Goal: Information Seeking & Learning: Learn about a topic

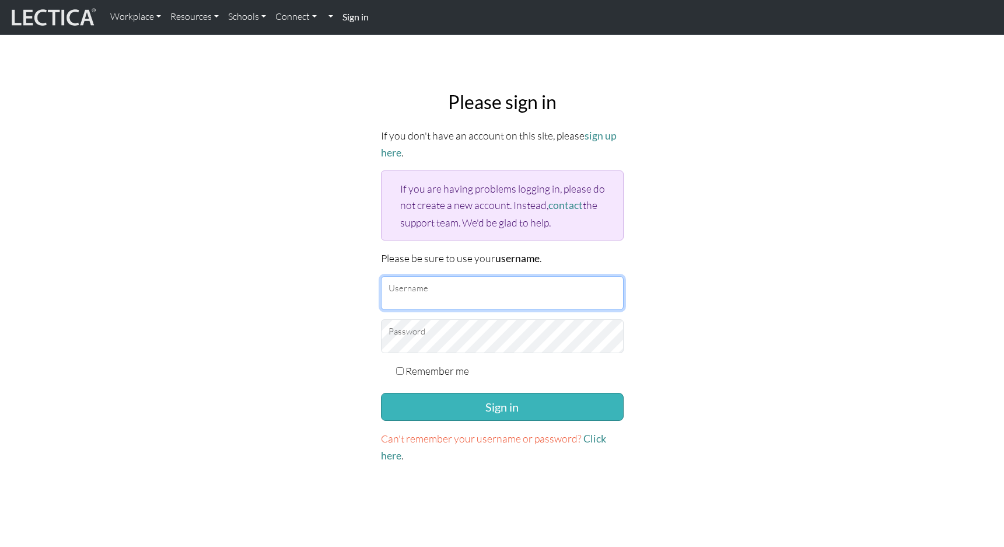
type input "TaddyAO2025"
click at [512, 403] on button "Sign in" at bounding box center [502, 407] width 243 height 28
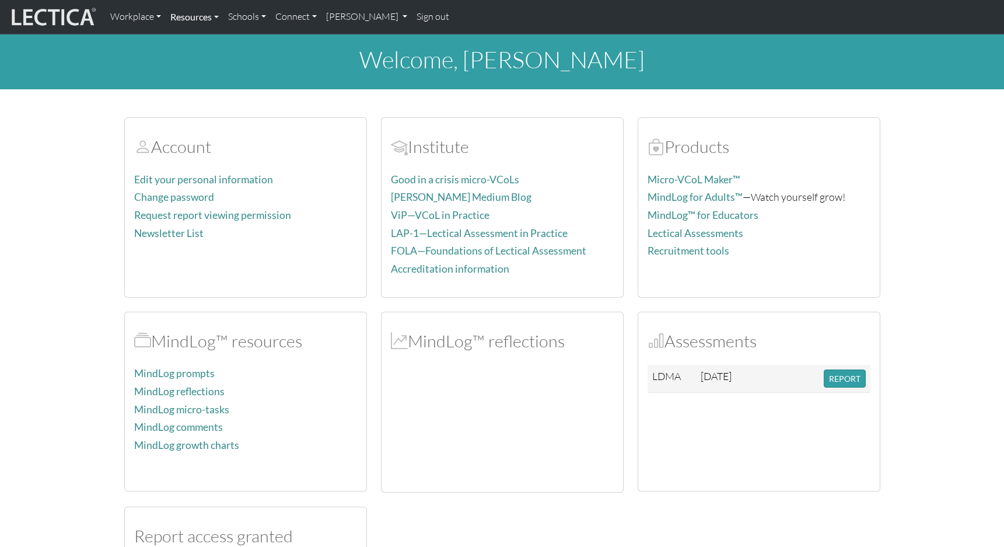
click at [194, 16] on link "Resources" at bounding box center [195, 17] width 58 height 25
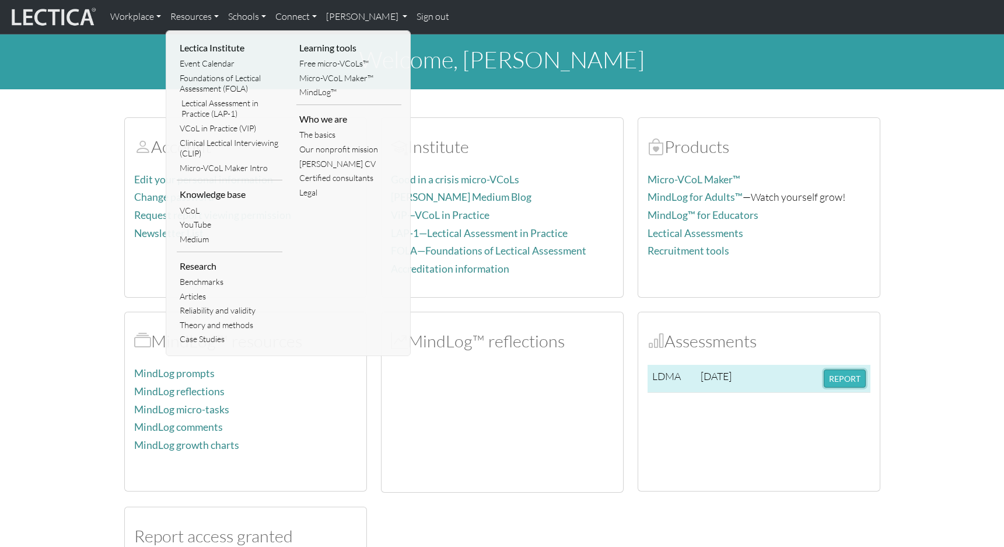
click at [840, 378] on button "REPORT" at bounding box center [845, 378] width 42 height 18
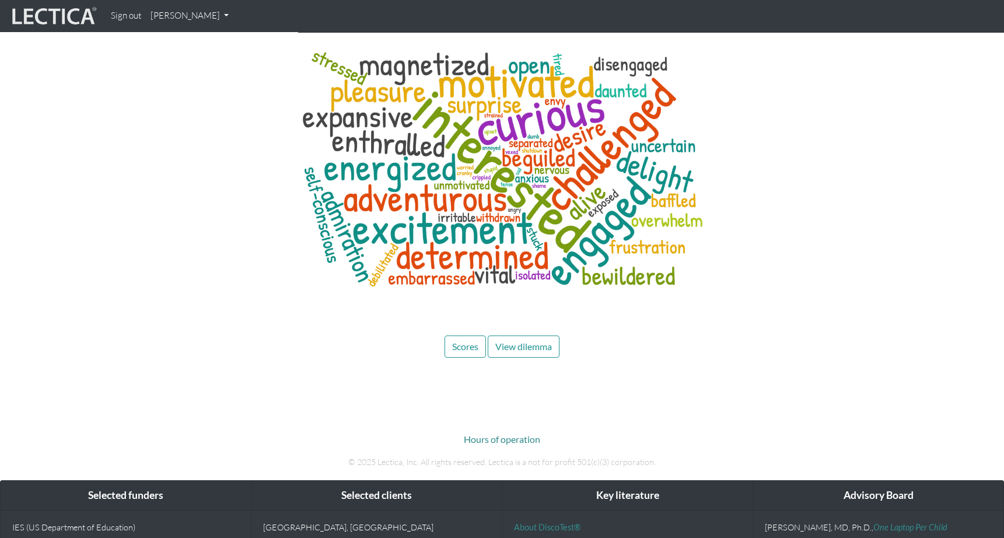
scroll to position [5525, 0]
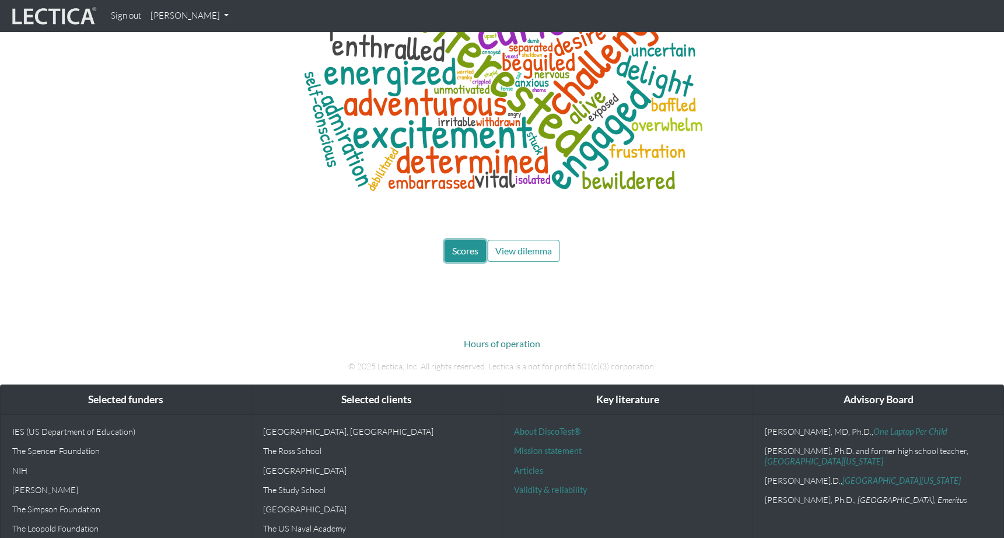
click at [471, 245] on span "Scores" at bounding box center [465, 250] width 26 height 11
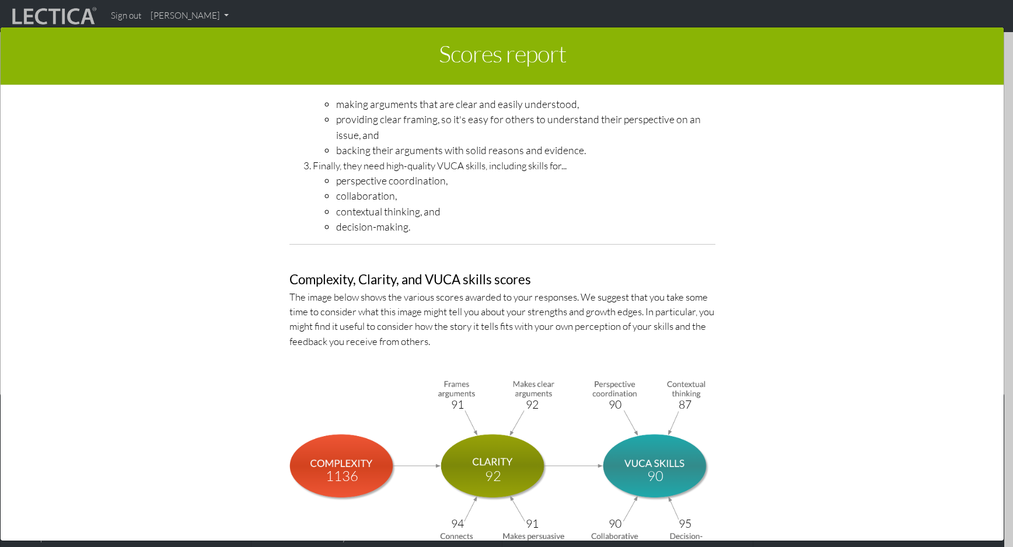
scroll to position [3808, 0]
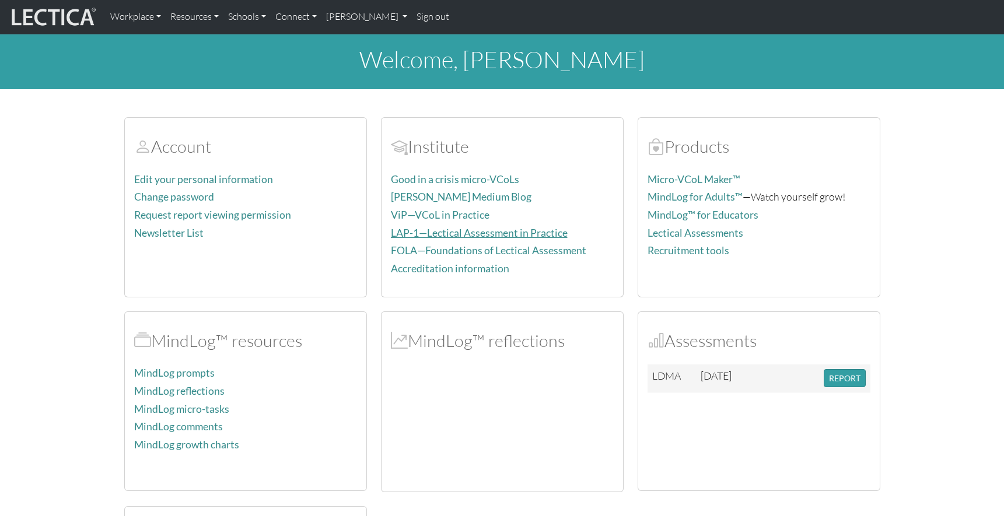
click at [491, 229] on link "LAP-1—Lectical Assessment in Practice" at bounding box center [479, 233] width 177 height 12
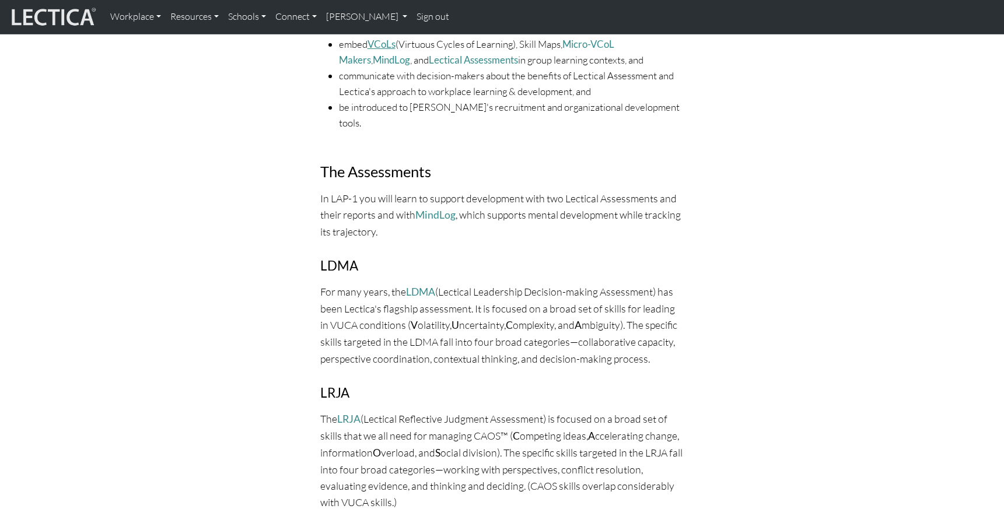
scroll to position [642, 0]
click at [414, 286] on link "LDMA" at bounding box center [420, 292] width 29 height 12
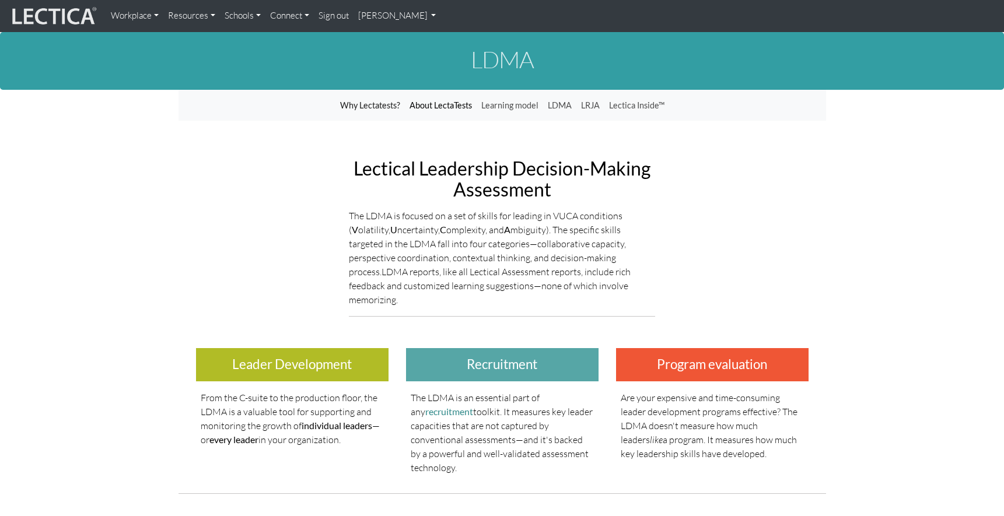
click at [430, 109] on link "About LectaTests" at bounding box center [441, 106] width 72 height 22
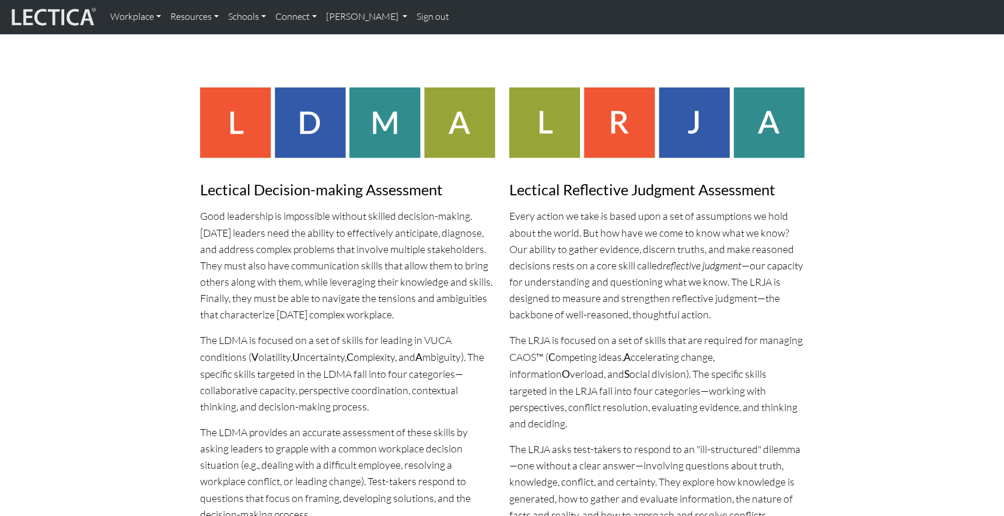
scroll to position [1050, 0]
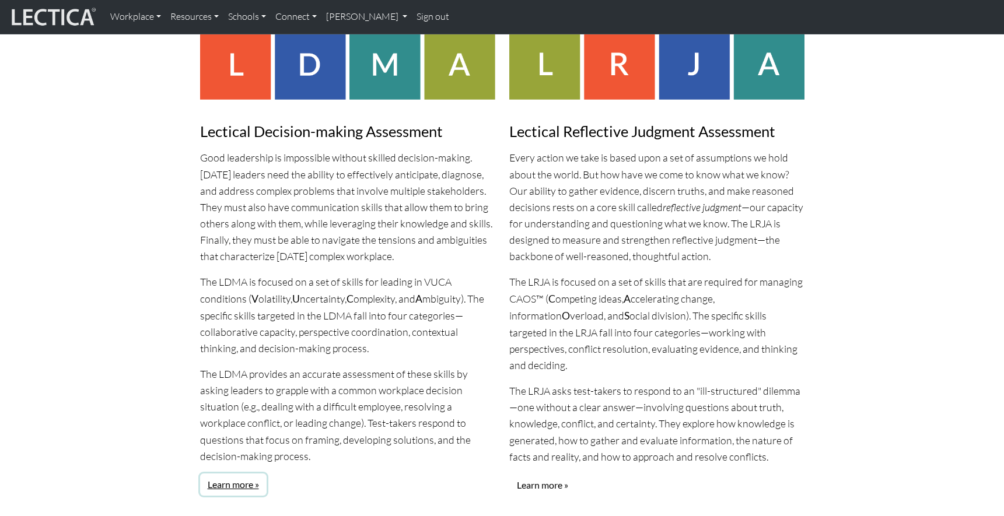
click at [235, 474] on link "Learn more »" at bounding box center [233, 485] width 67 height 22
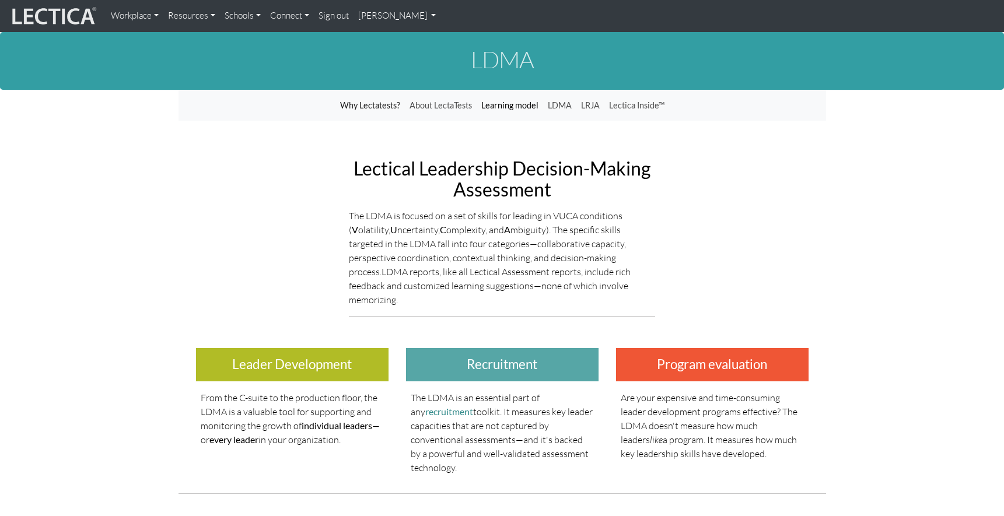
click at [524, 103] on link "Learning model" at bounding box center [510, 106] width 67 height 22
click at [532, 107] on link "Learning model" at bounding box center [510, 106] width 67 height 22
click at [566, 103] on link "LDMA" at bounding box center [559, 106] width 33 height 22
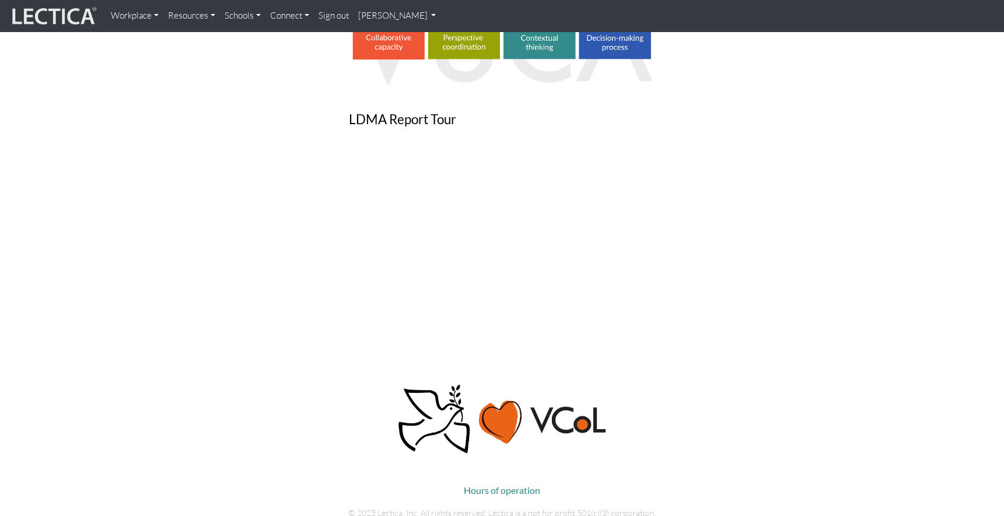
scroll to position [933, 0]
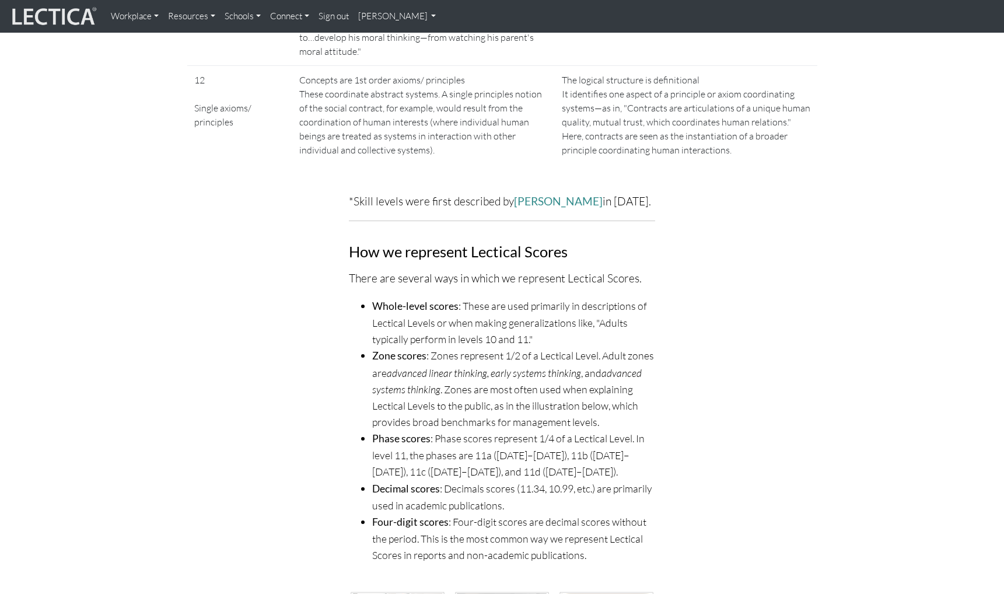
scroll to position [3034, 0]
drag, startPoint x: 981, startPoint y: 0, endPoint x: 912, endPoint y: -36, distance: 77.5
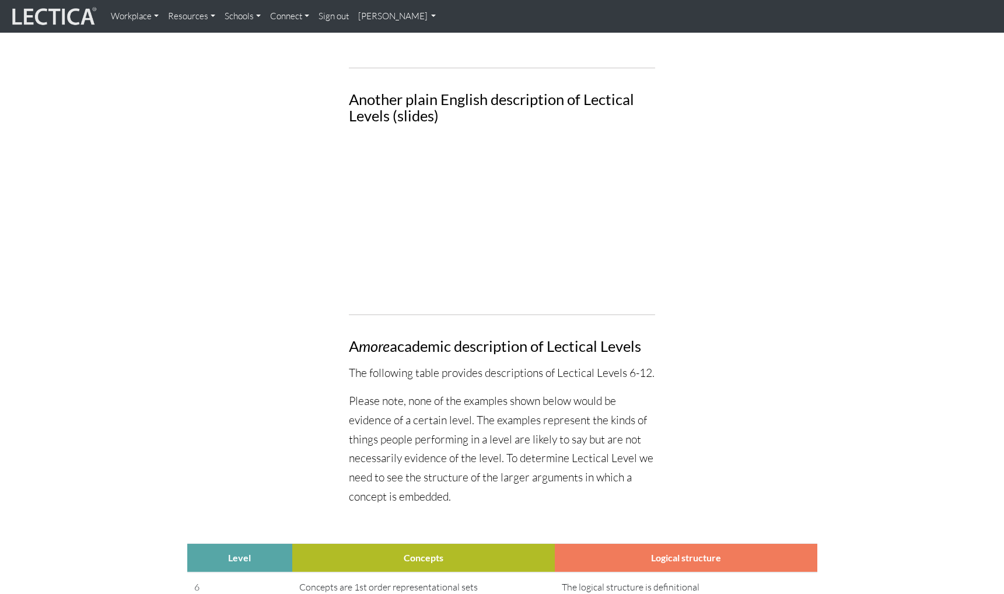
scroll to position [1433, 0]
